Goal: Find specific page/section: Find specific page/section

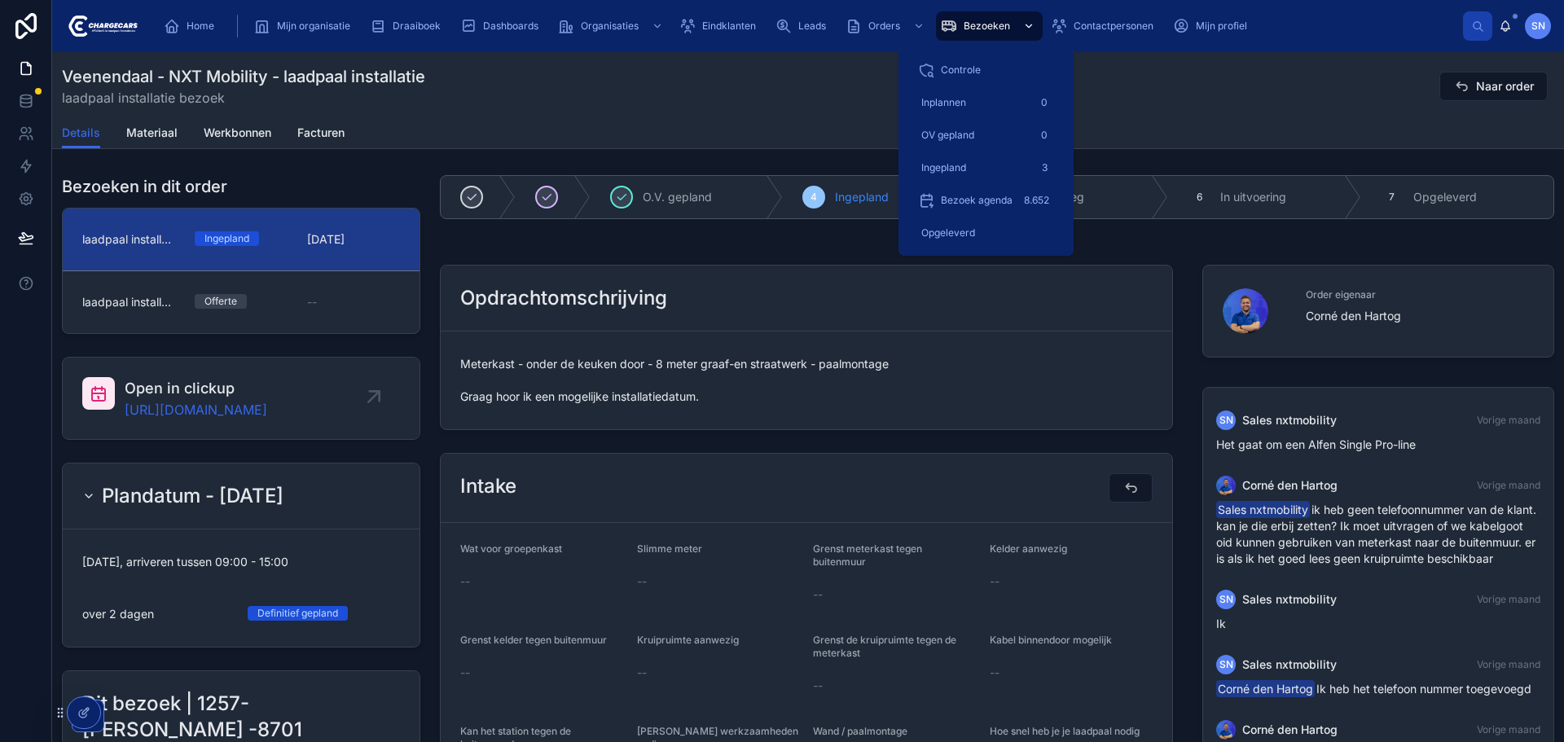
scroll to position [185, 0]
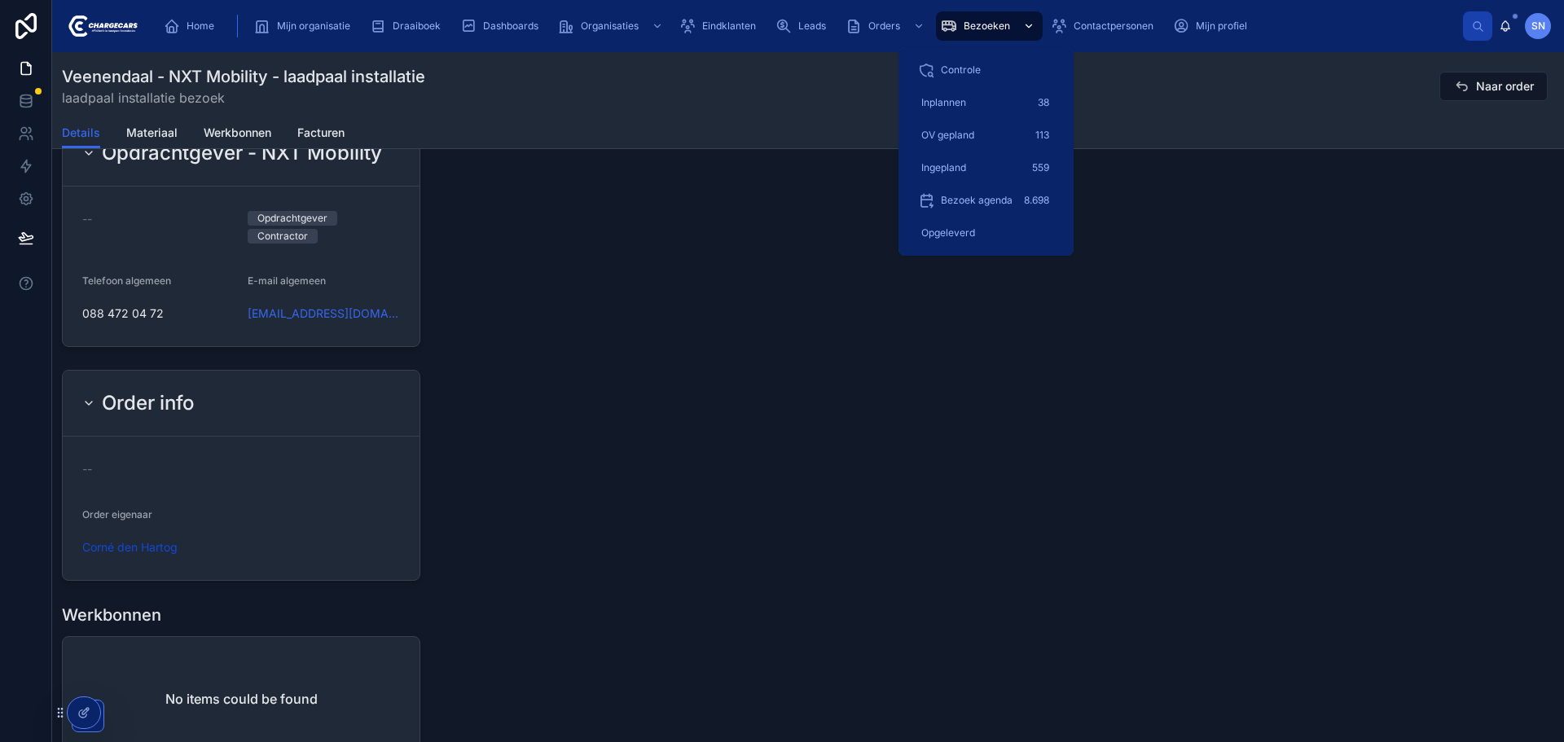
click at [998, 27] on span "Bezoeken" at bounding box center [987, 26] width 46 height 13
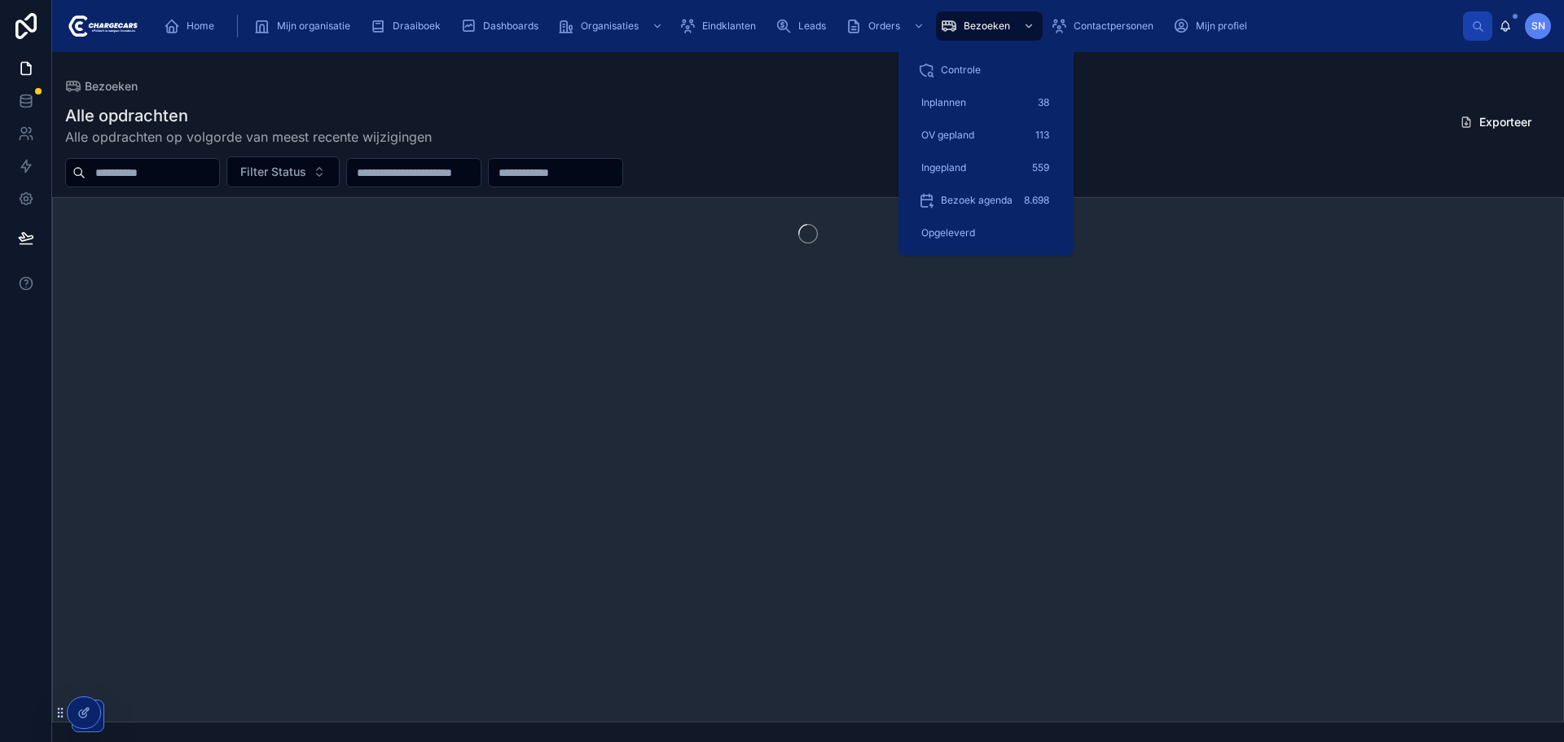
click at [209, 165] on input "text" at bounding box center [153, 172] width 134 height 23
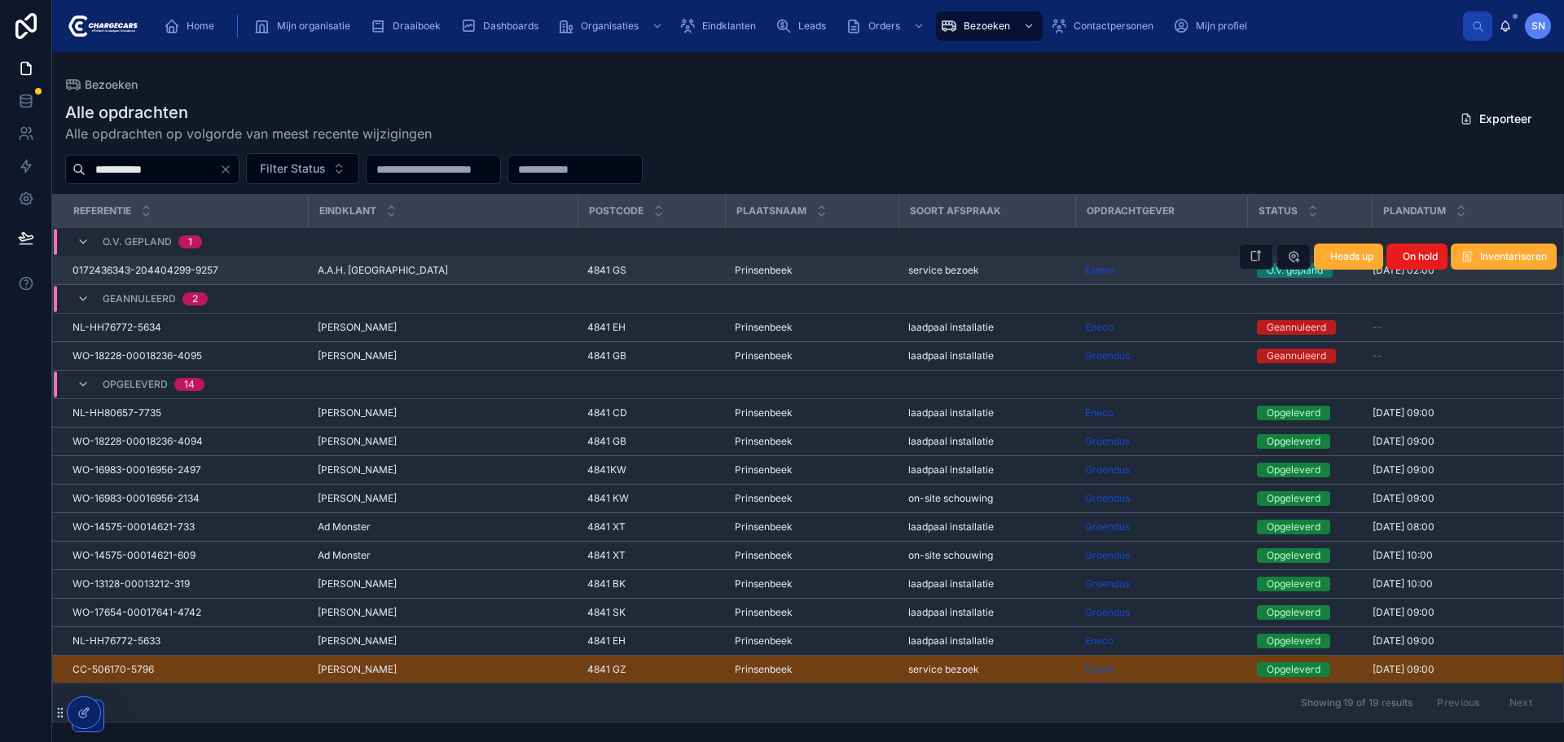
type input "**********"
click at [754, 268] on span "Prinsenbeek" at bounding box center [764, 270] width 58 height 13
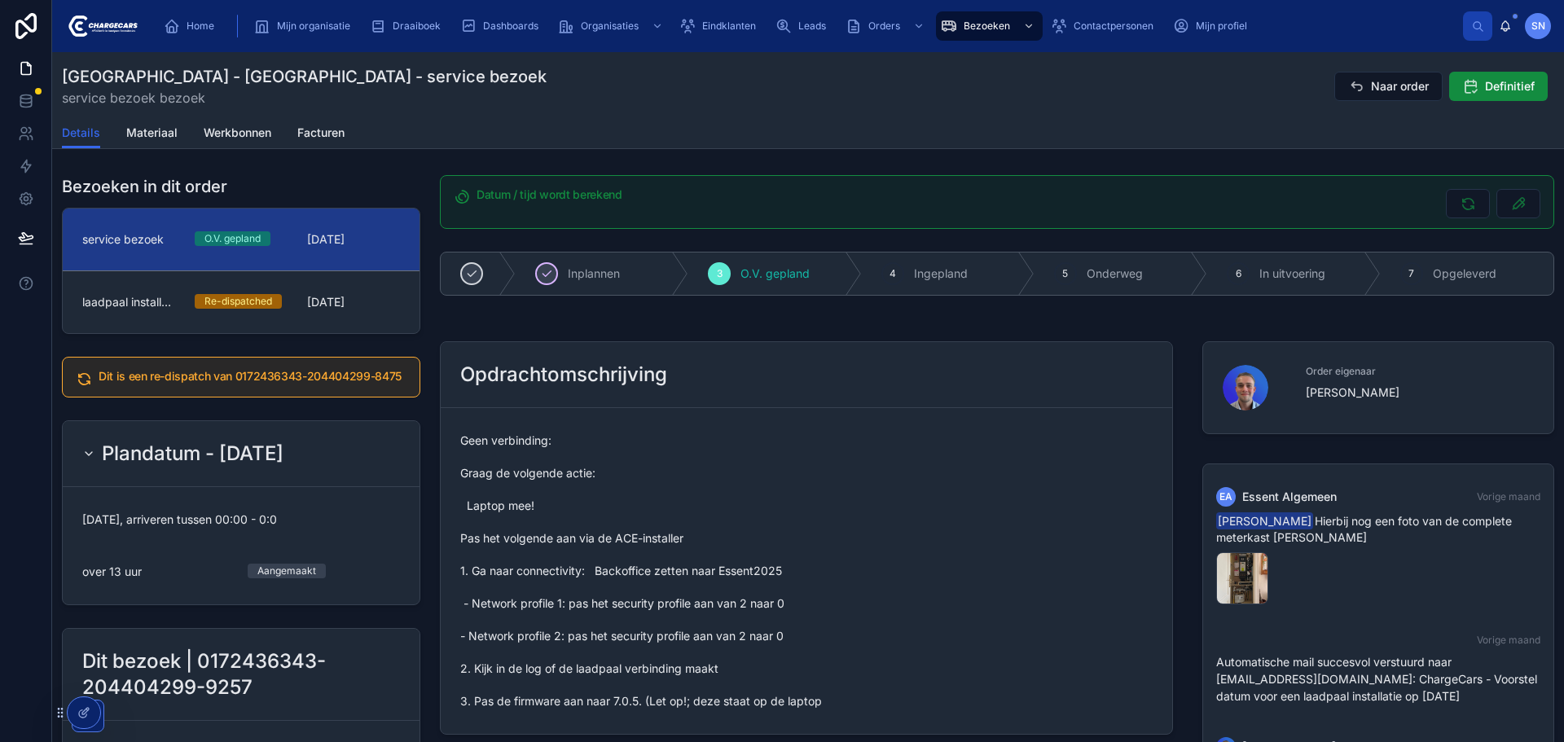
scroll to position [229, 0]
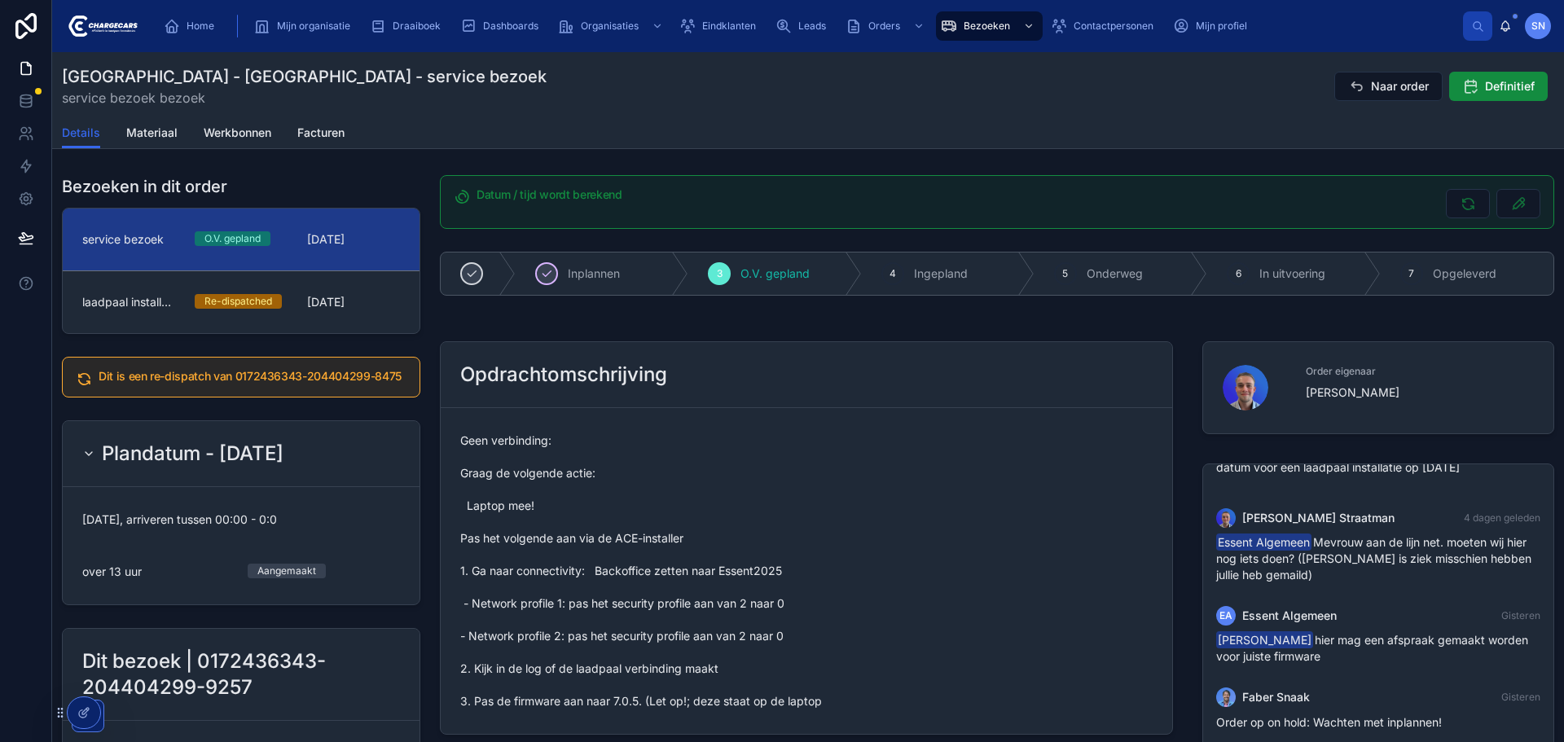
click at [430, 194] on div "Datum / tijd wordt berekend" at bounding box center [997, 202] width 1134 height 67
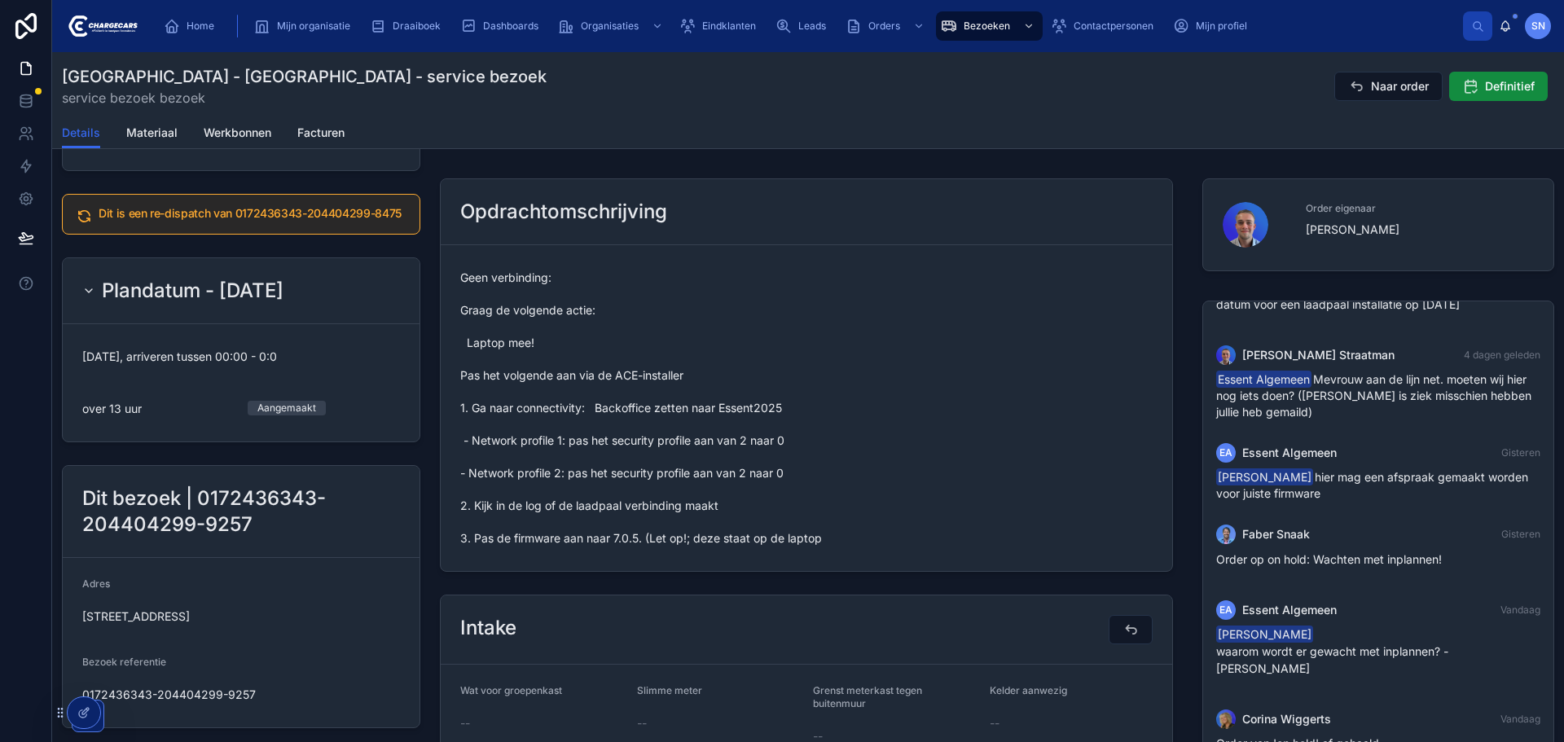
scroll to position [0, 0]
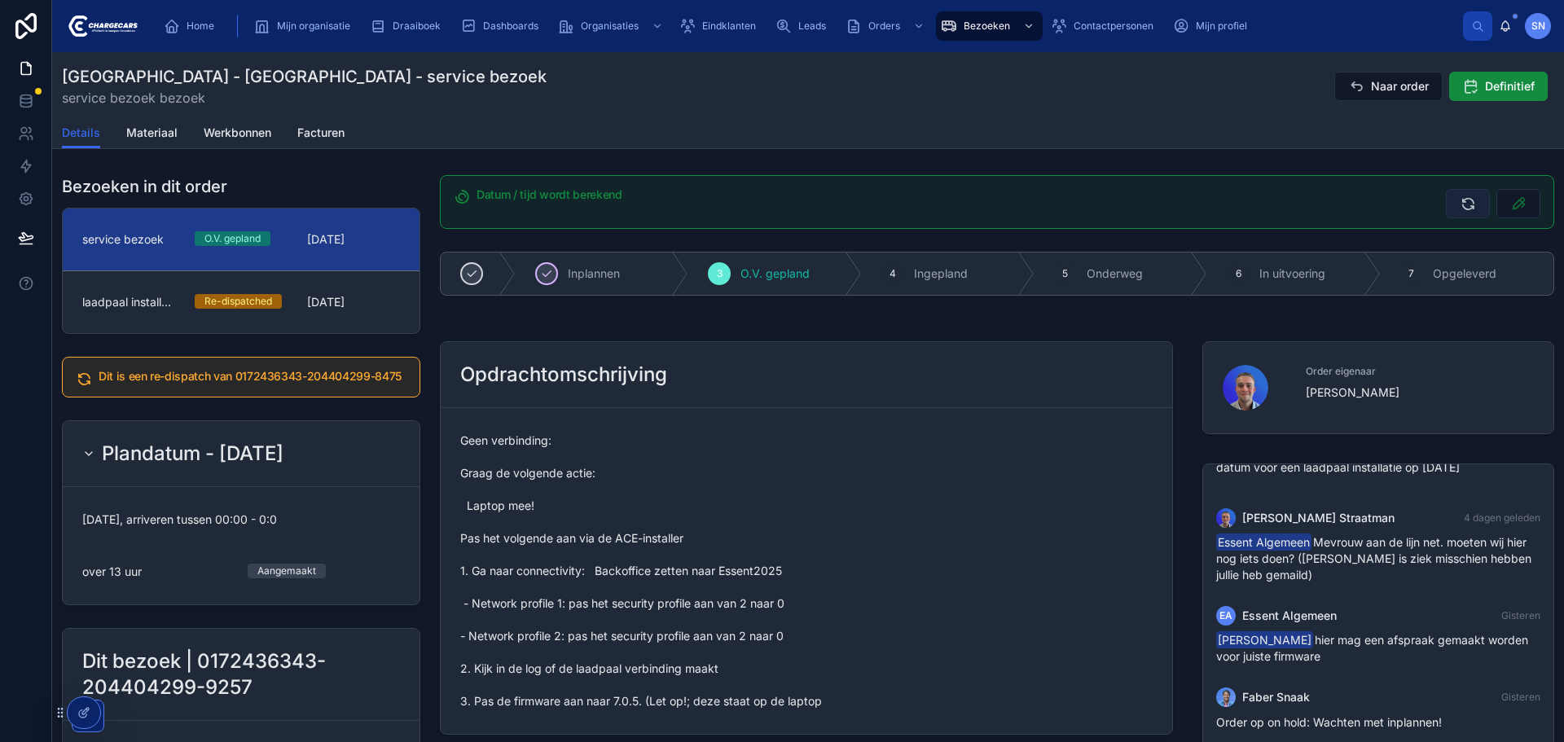
click at [1457, 197] on div "Home Mijn organisatie Draaiboek Dashboards Organisaties Eindklanten Leads Order…" at bounding box center [808, 371] width 1512 height 742
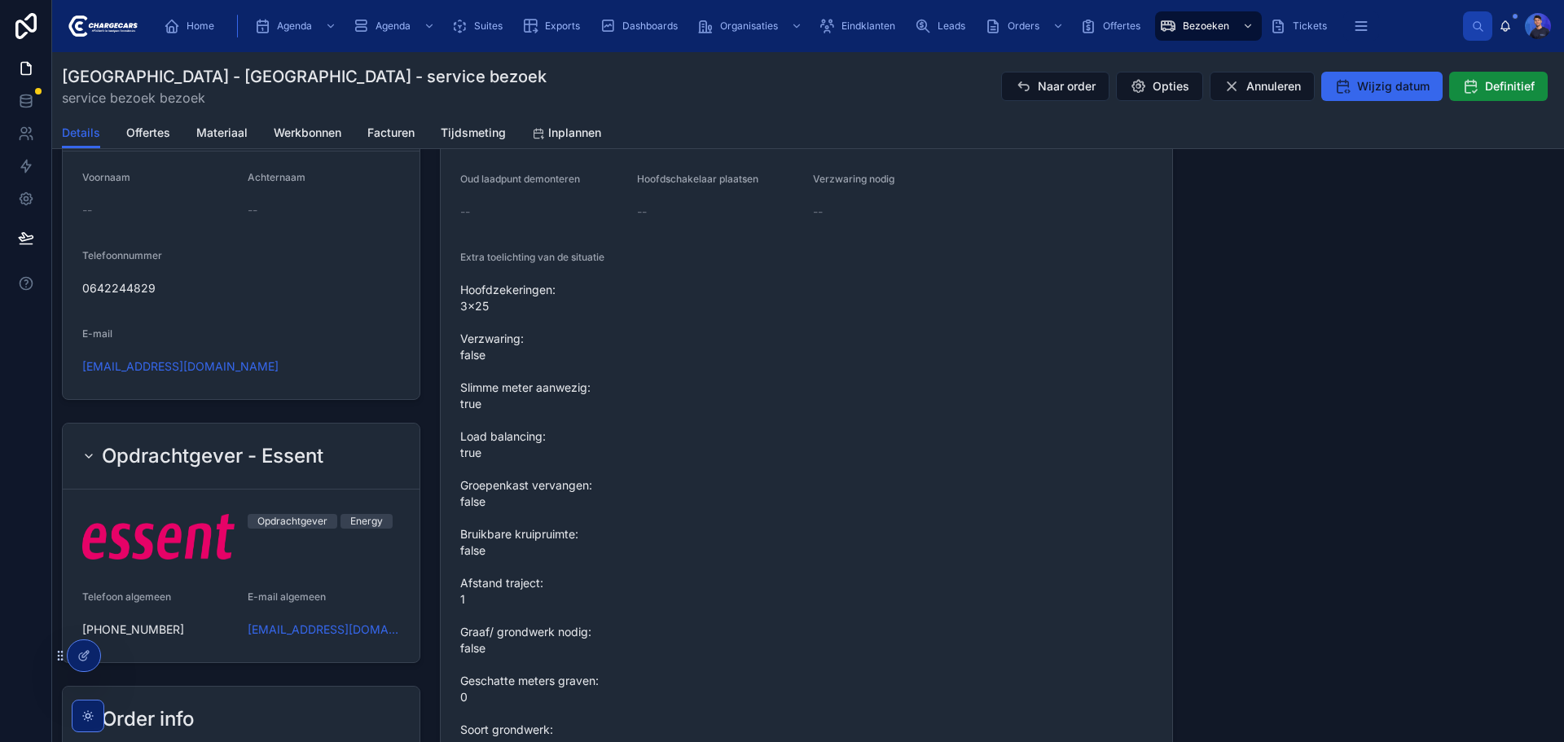
scroll to position [2071, 0]
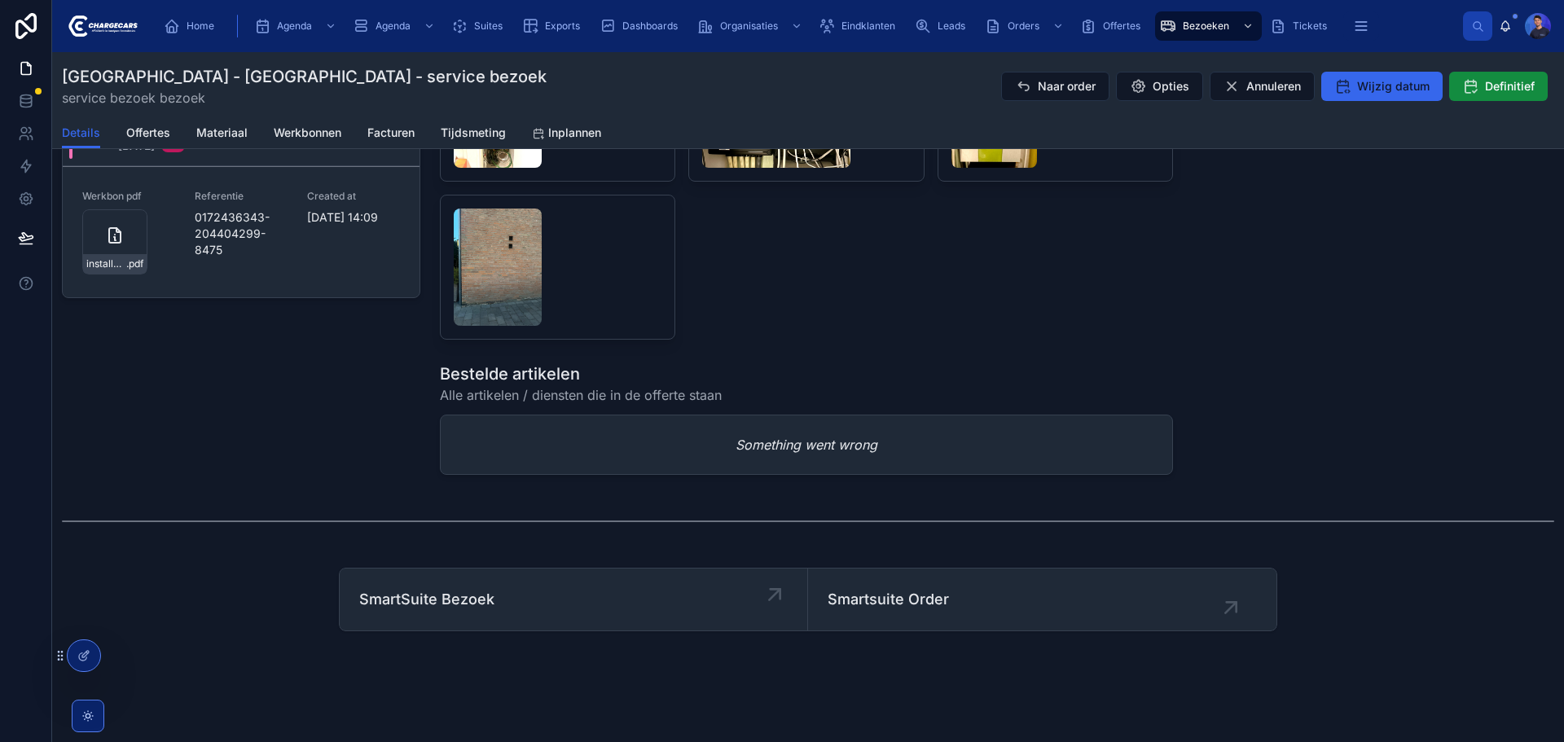
click at [454, 607] on span "SmartSuite Bezoek" at bounding box center [426, 599] width 135 height 23
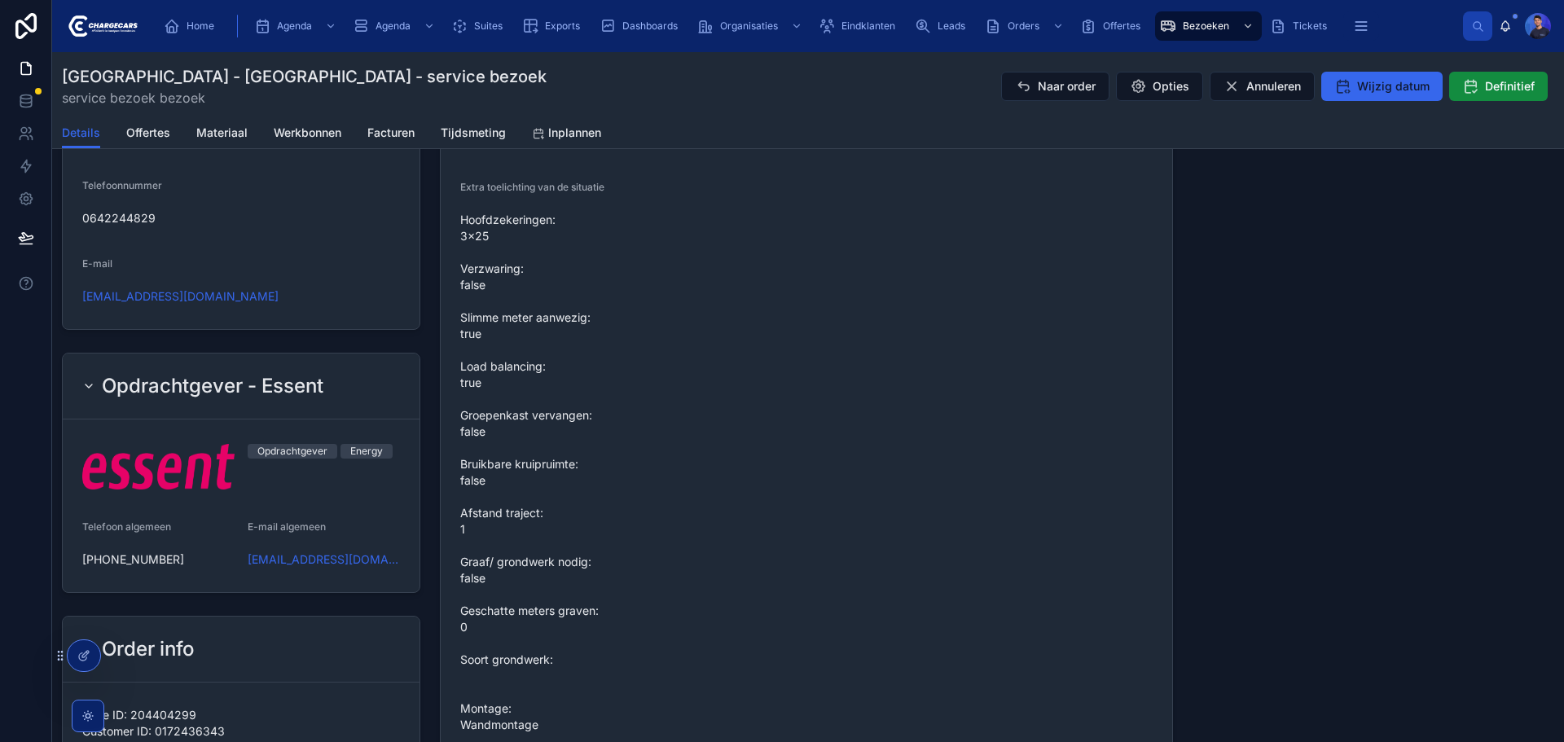
scroll to position [0, 0]
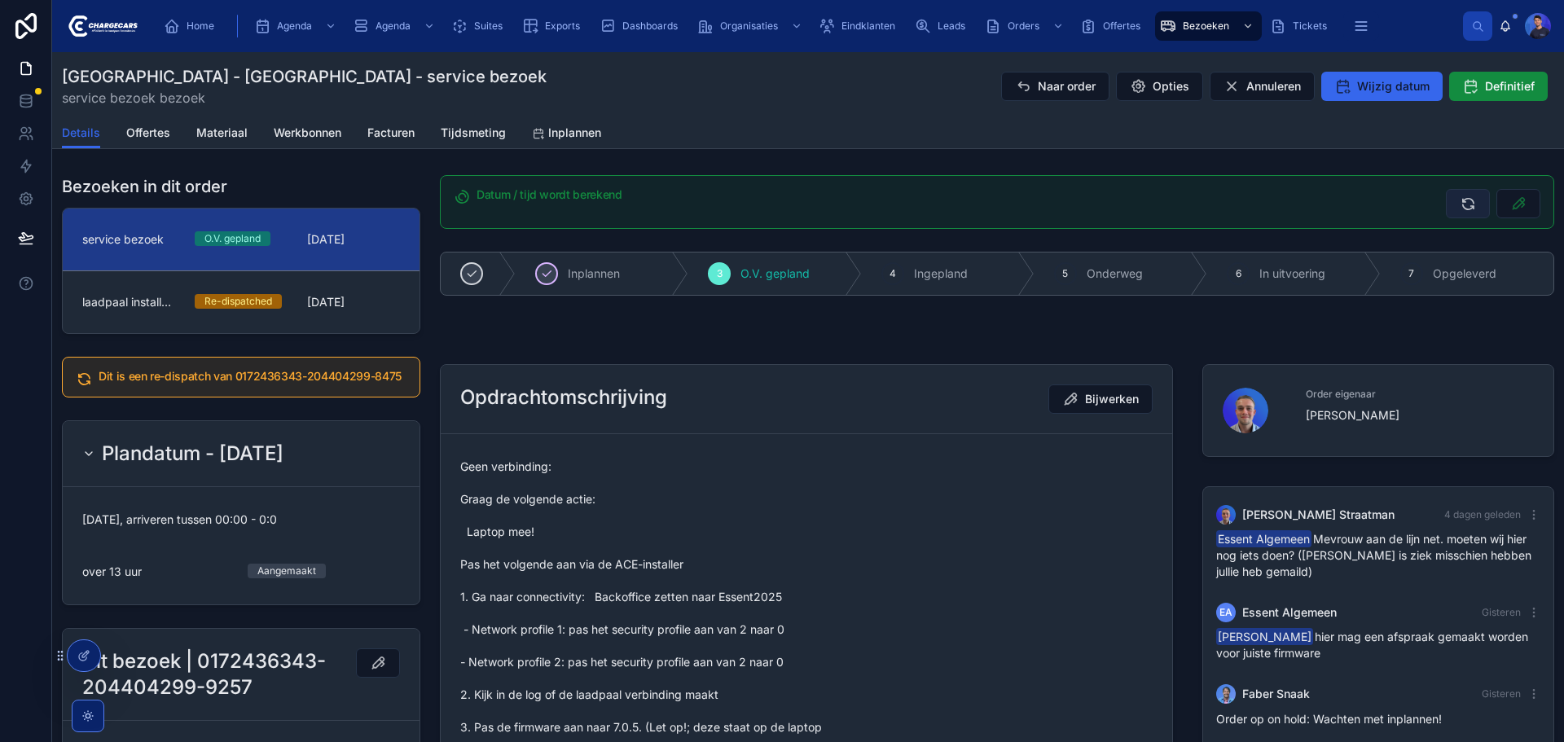
click at [1460, 210] on icon at bounding box center [1468, 203] width 16 height 16
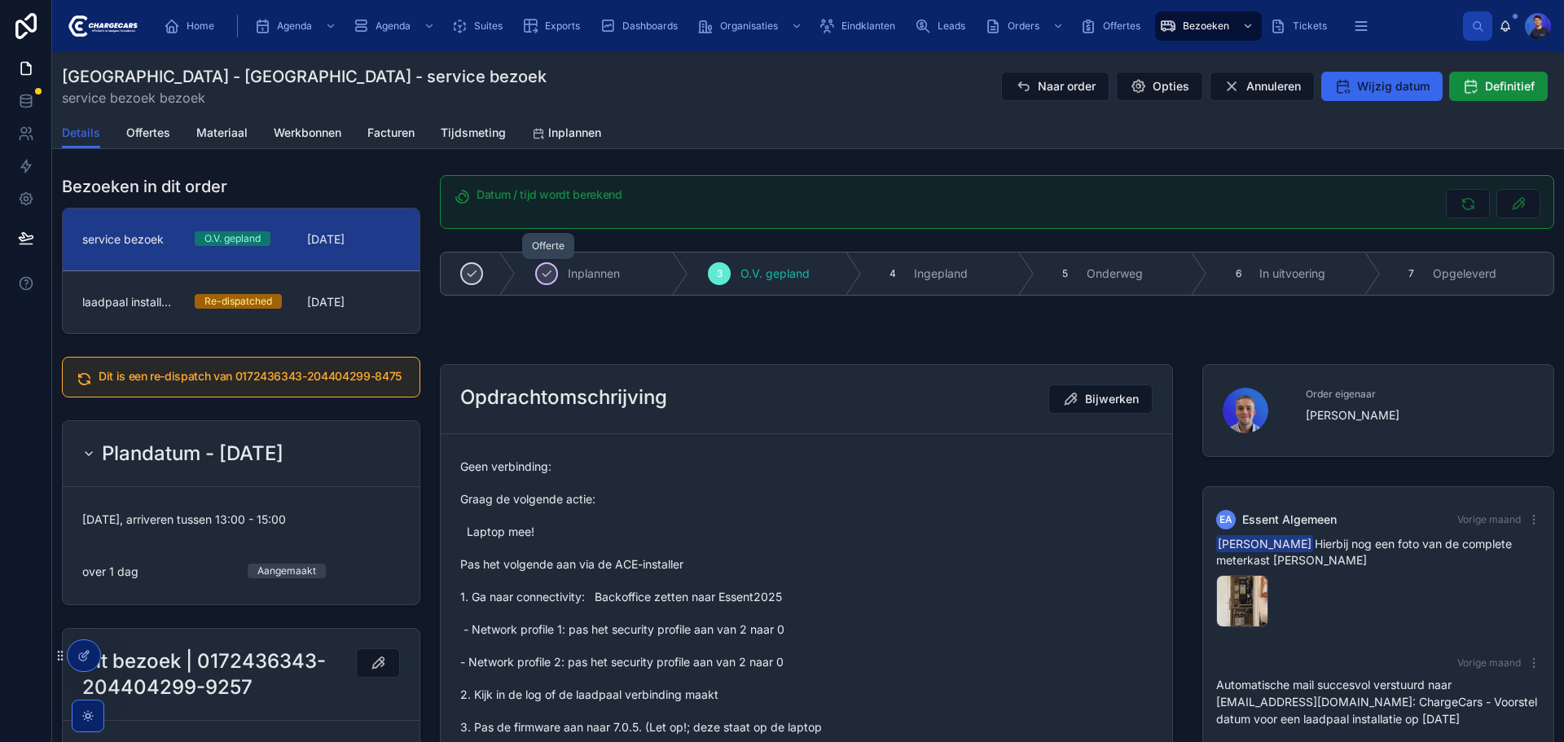
scroll to position [255, 0]
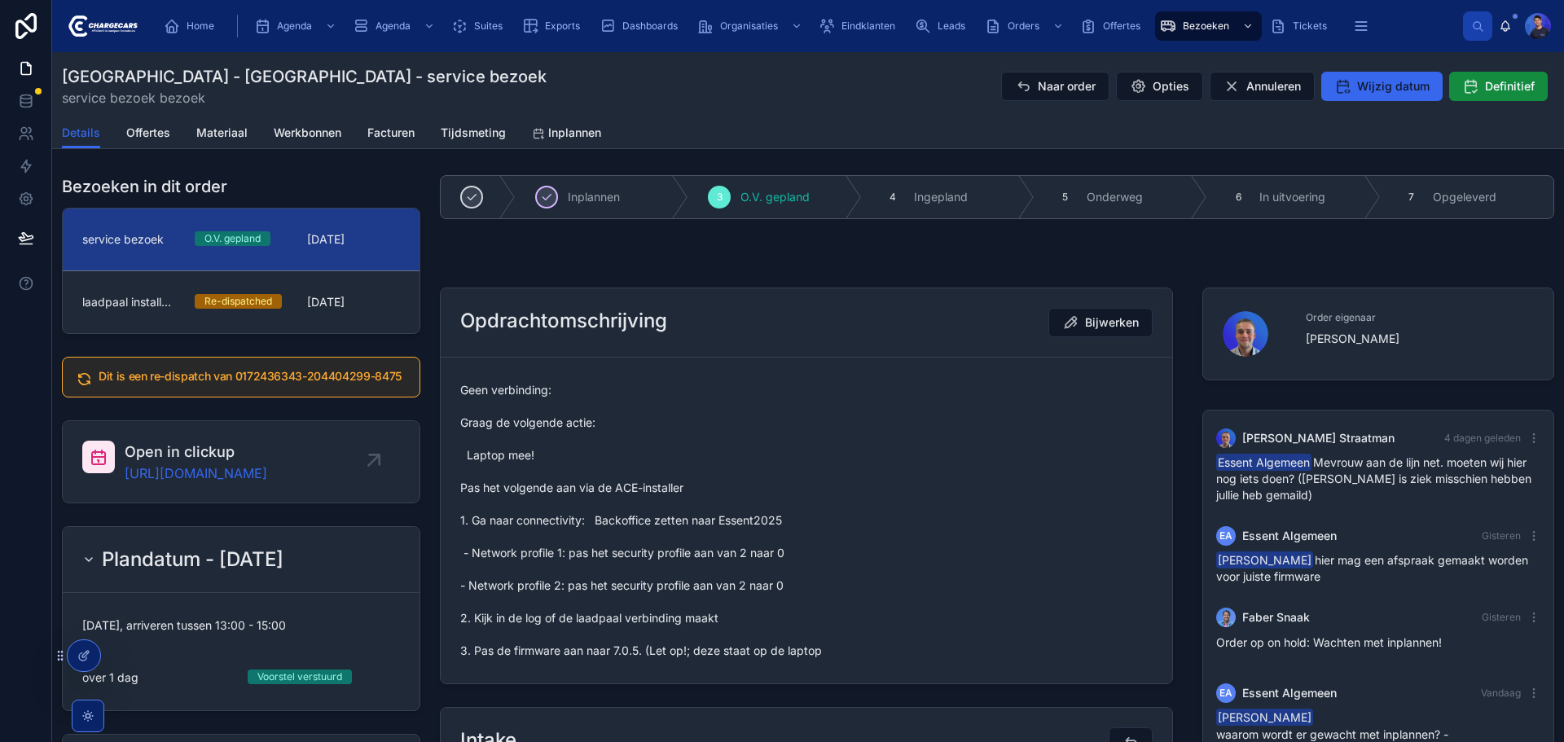
drag, startPoint x: 643, startPoint y: 258, endPoint x: 491, endPoint y: 292, distance: 156.1
click at [643, 258] on div at bounding box center [997, 264] width 1134 height 13
